Goal: Check status: Check status

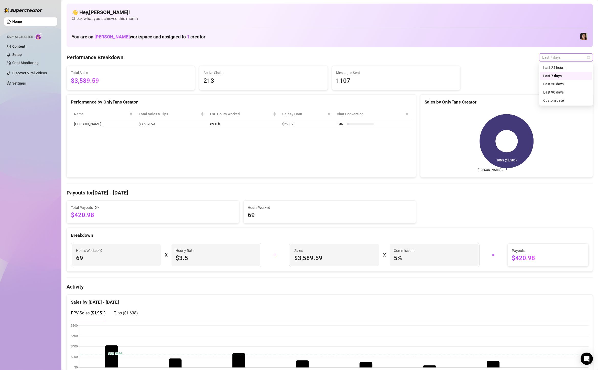
click at [550, 53] on div "Last 7 days" at bounding box center [567, 57] width 54 height 8
click at [550, 100] on div "Custom date" at bounding box center [567, 101] width 46 height 6
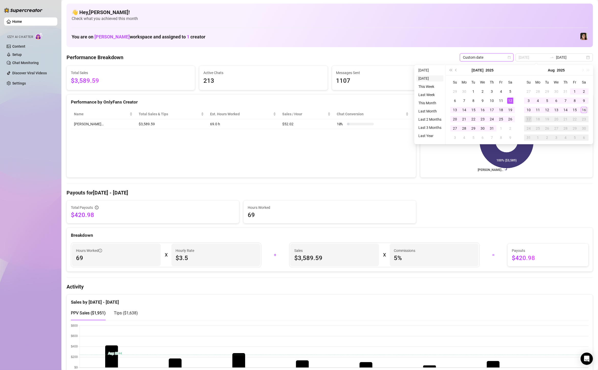
type input "[DATE]"
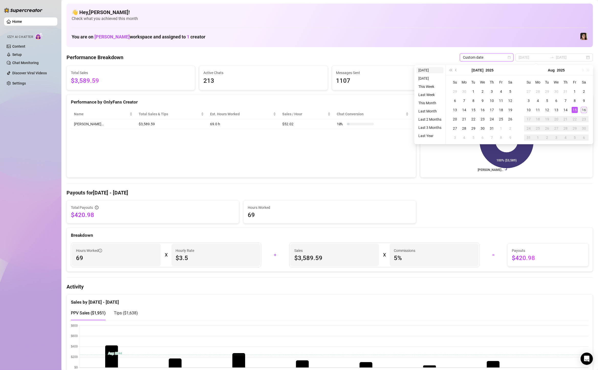
type input "[DATE]"
click at [584, 98] on div "9" at bounding box center [584, 101] width 6 height 6
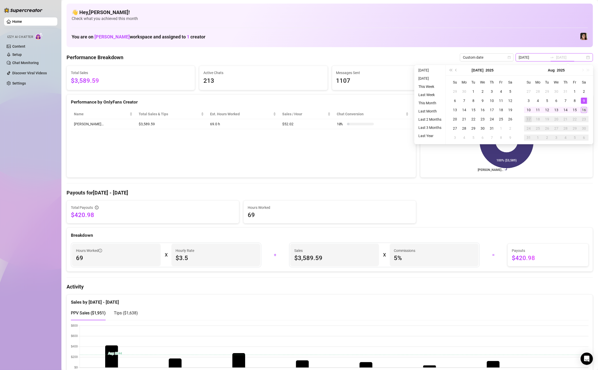
type input "[DATE]"
click at [584, 111] on div "16" at bounding box center [584, 110] width 6 height 6
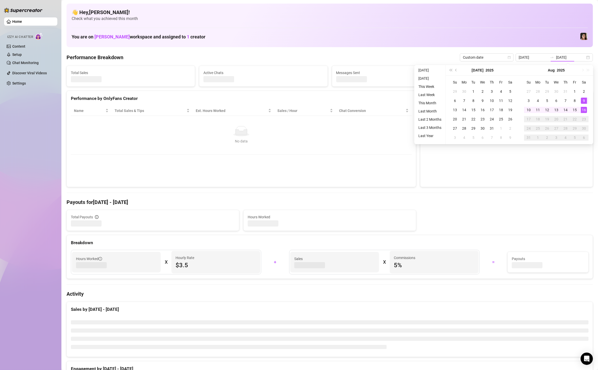
type input "[DATE]"
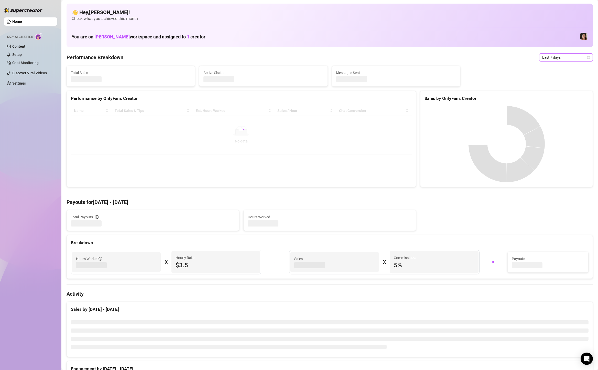
click at [562, 56] on span "Last 7 days" at bounding box center [567, 58] width 48 height 8
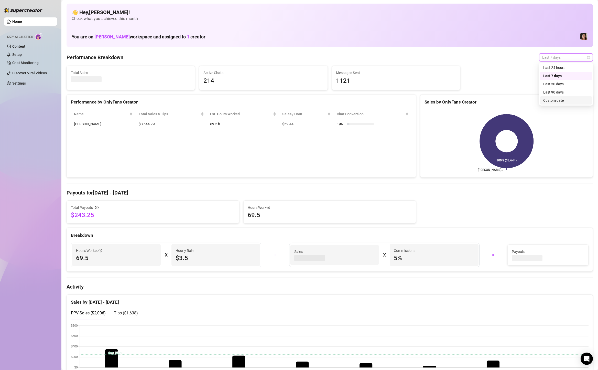
click at [555, 101] on div "Custom date" at bounding box center [567, 101] width 46 height 6
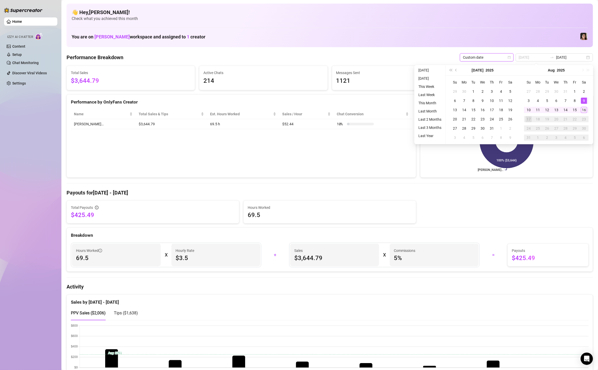
type input "[DATE]"
click at [585, 101] on div "9" at bounding box center [584, 101] width 6 height 6
type input "[DATE]"
click at [585, 109] on div "16" at bounding box center [584, 110] width 6 height 6
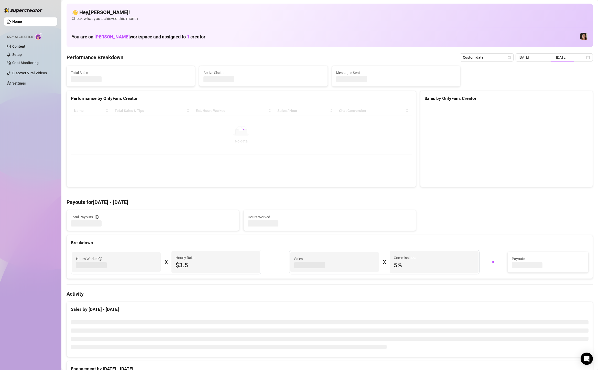
type input "[DATE]"
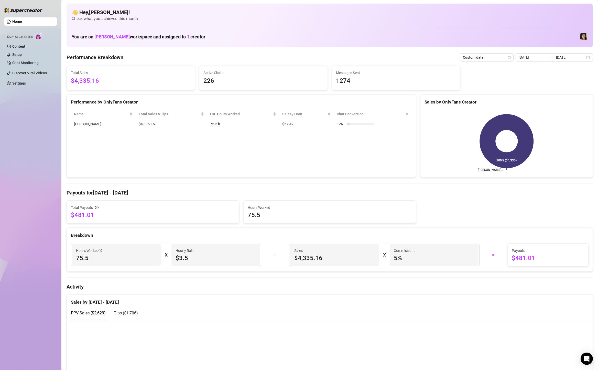
click at [123, 7] on div "👋 Hey, Daniel saye ! Check what you achieved this month You are on Luna Sake wo…" at bounding box center [330, 26] width 527 height 44
click at [122, 8] on div "👋 Hey, Daniel saye ! Check what you achieved this month You are on Luna Sake wo…" at bounding box center [330, 26] width 527 height 44
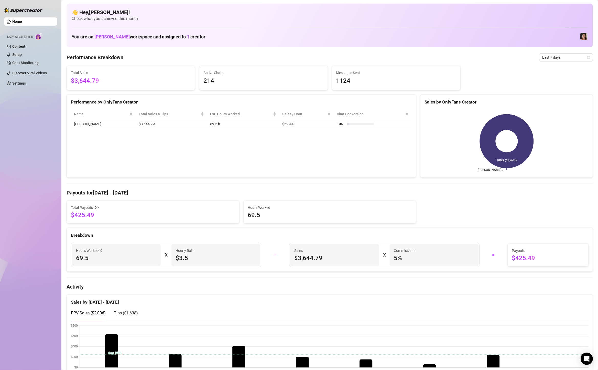
click at [556, 58] on span "Last 7 days" at bounding box center [567, 58] width 48 height 8
click at [568, 100] on div "Custom date" at bounding box center [567, 101] width 46 height 6
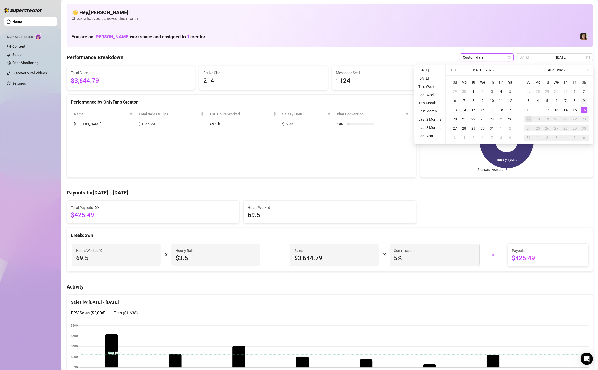
type input "[DATE]"
click at [585, 98] on div "9" at bounding box center [584, 101] width 6 height 6
type input "[DATE]"
click at [586, 110] on div "16" at bounding box center [584, 110] width 6 height 6
type input "[DATE]"
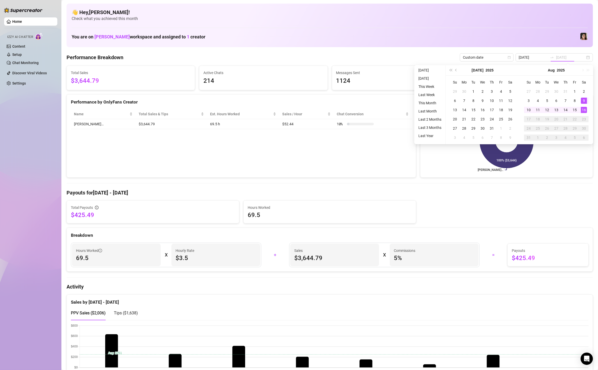
type input "[DATE]"
